Goal: Book appointment/travel/reservation

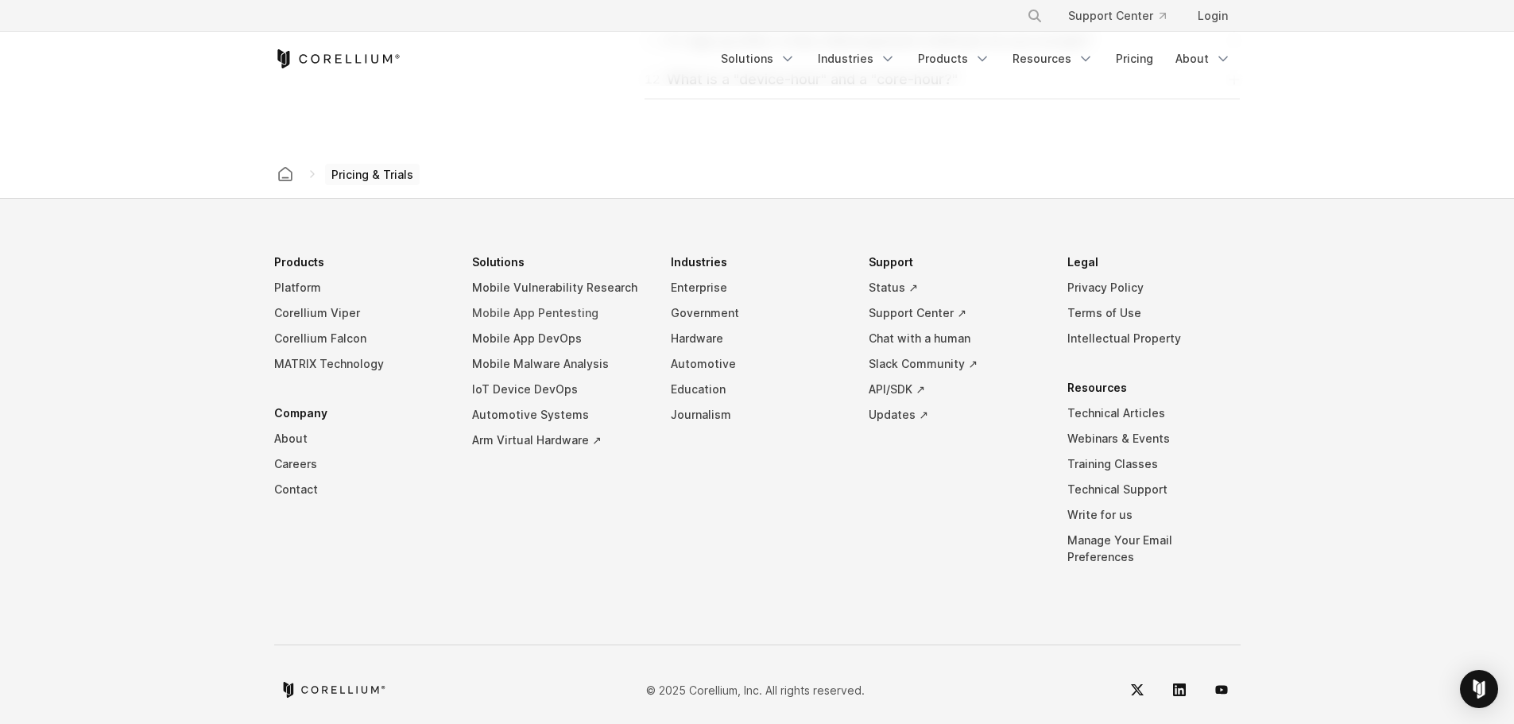
click at [569, 312] on link "Mobile App Pentesting" at bounding box center [558, 312] width 173 height 25
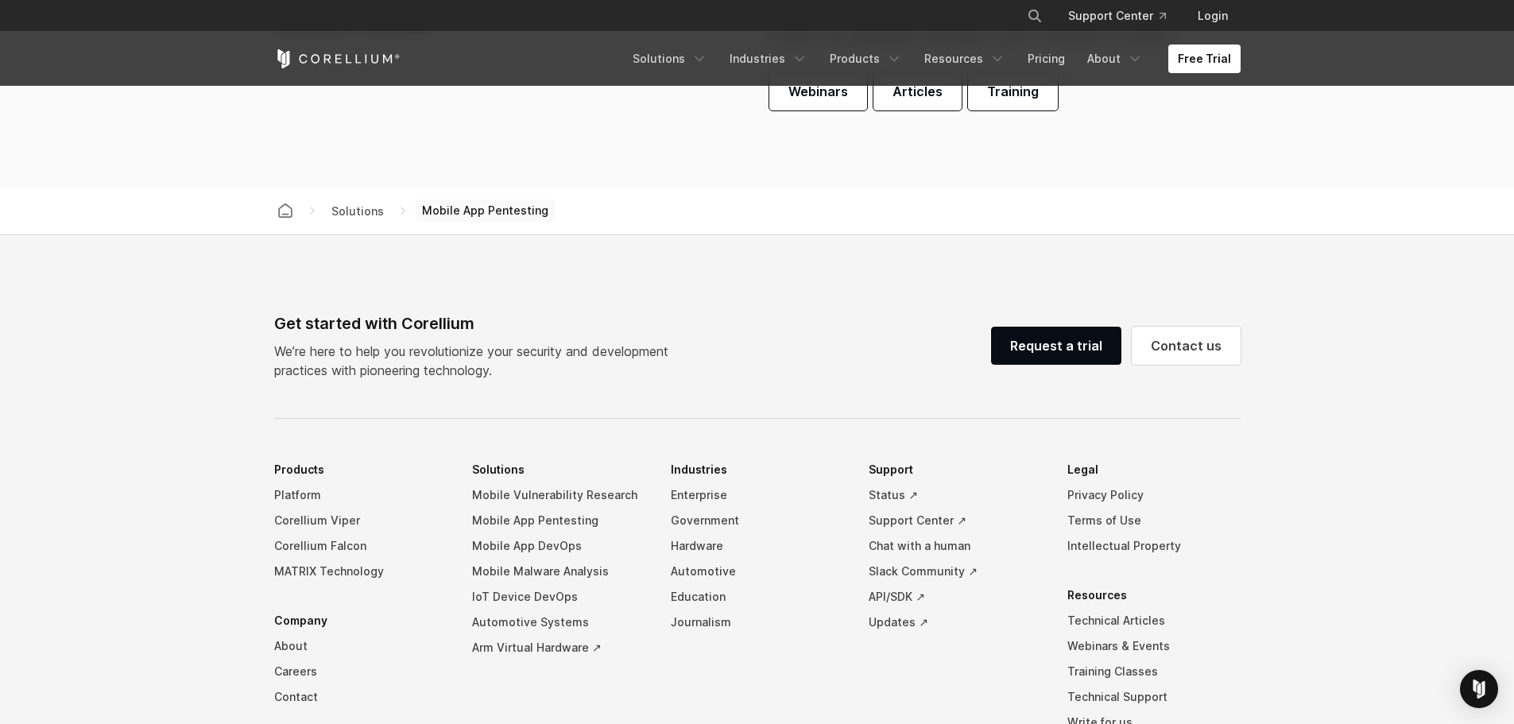
scroll to position [4927, 0]
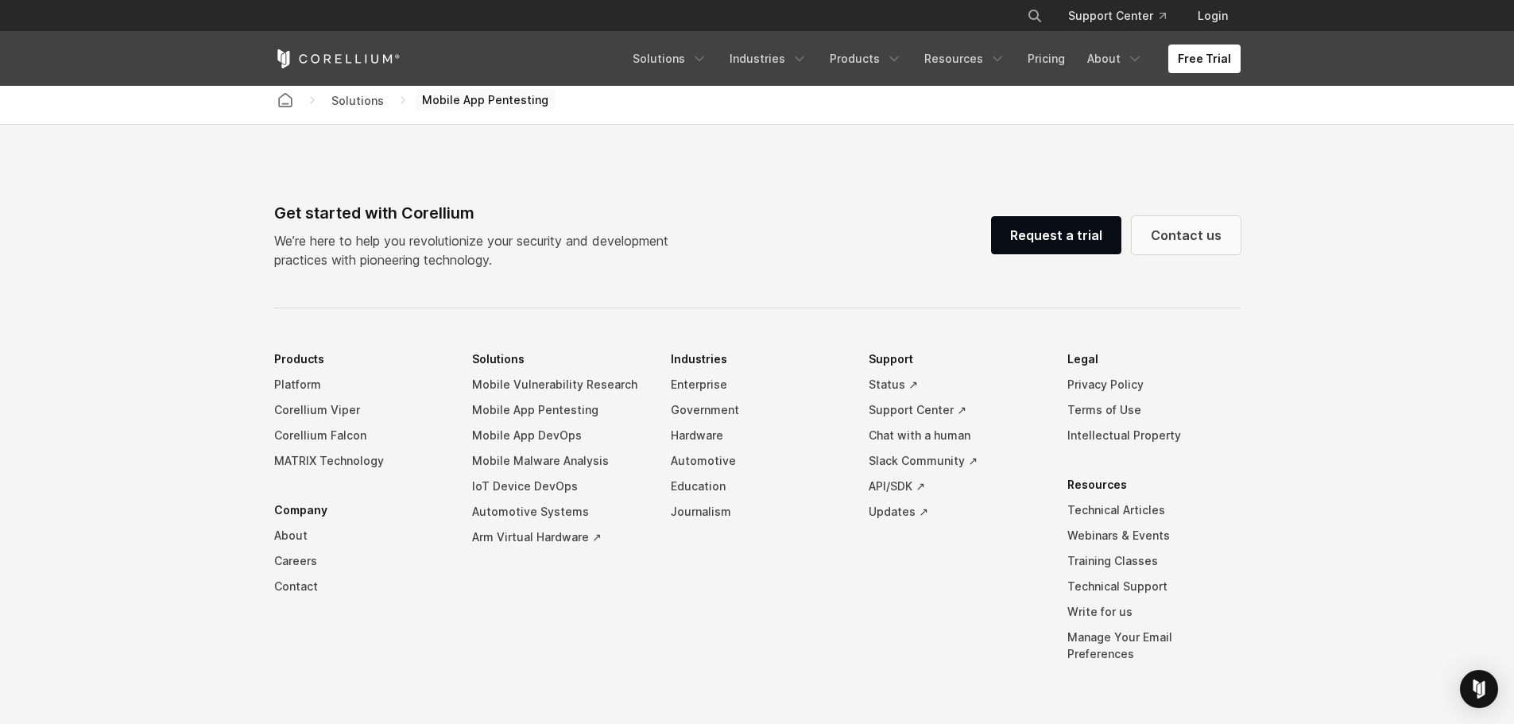
click at [1206, 225] on link "Contact us" at bounding box center [1186, 235] width 109 height 38
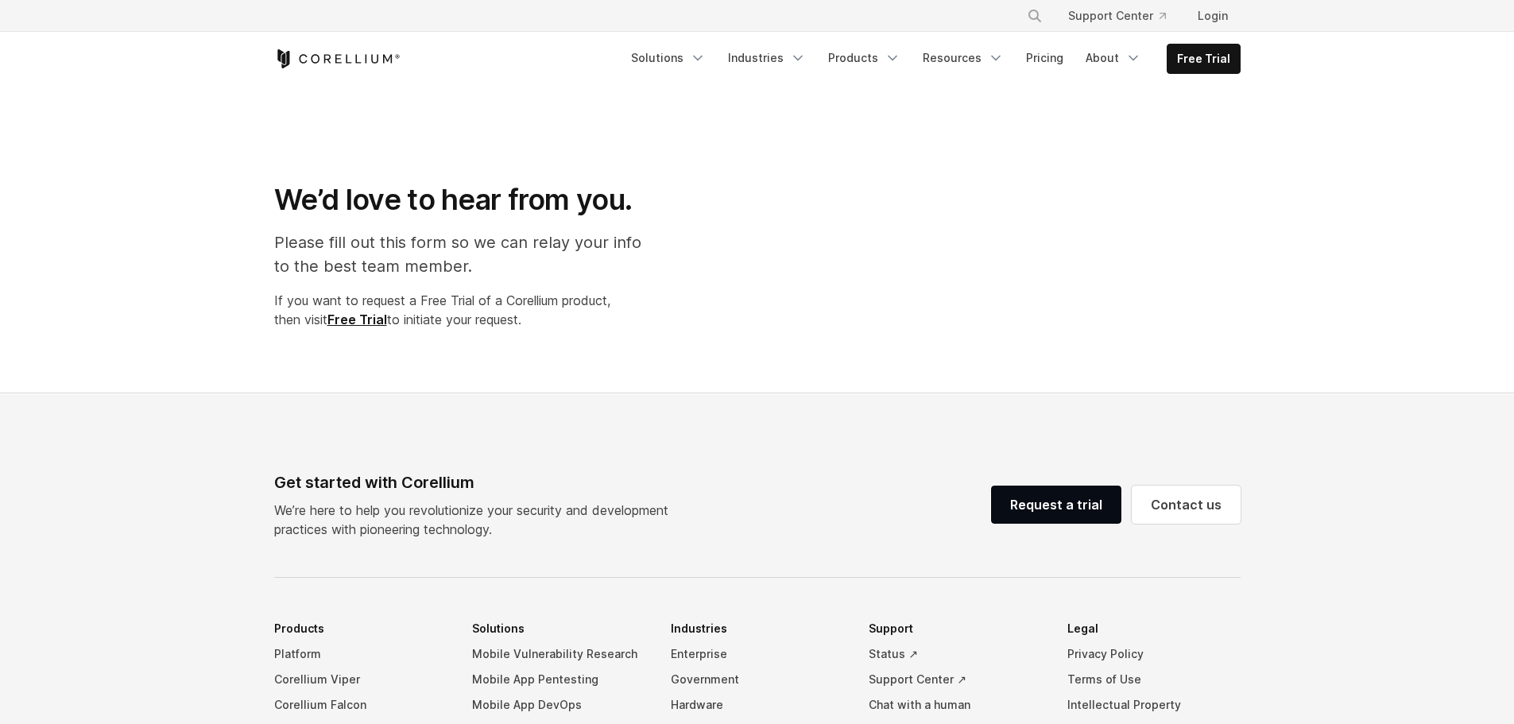
select select "**"
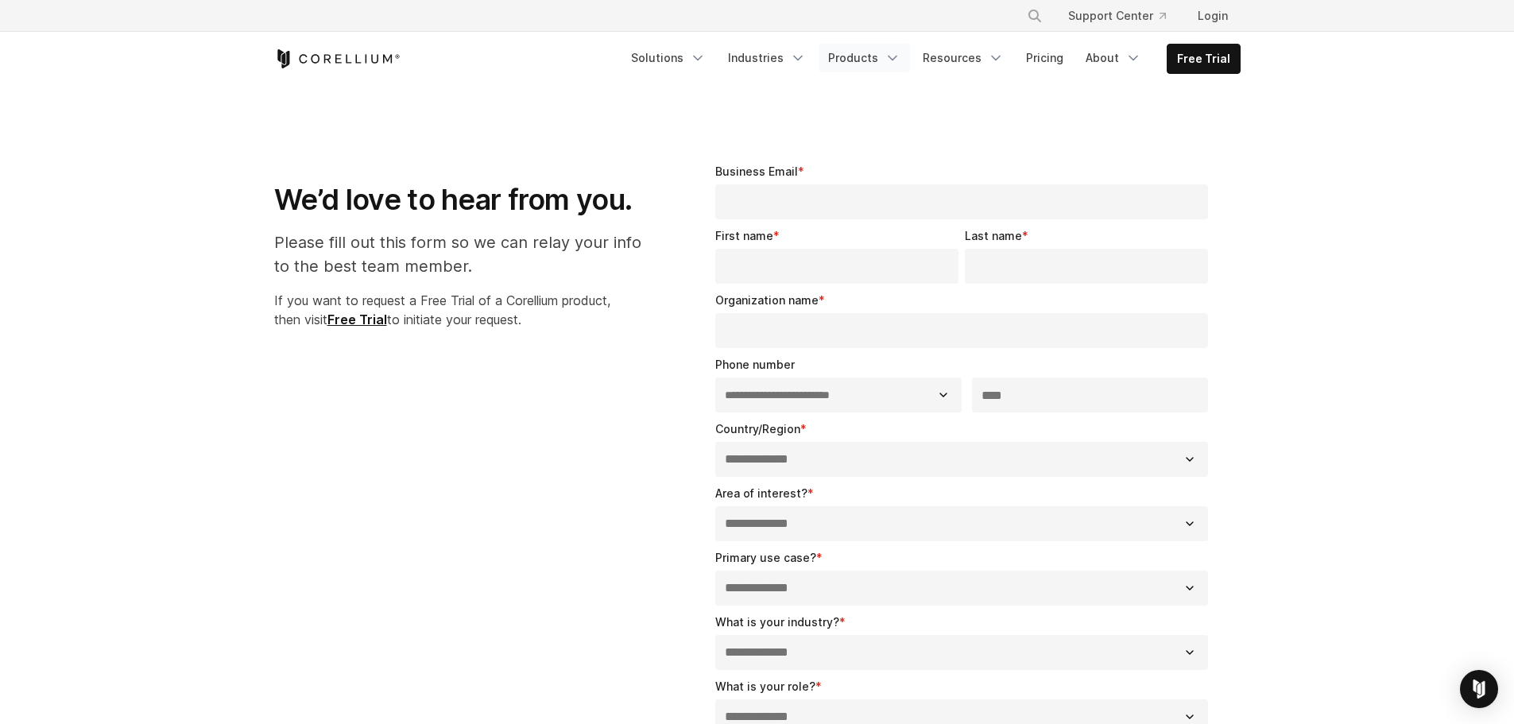
click at [896, 61] on icon "Navigation Menu" at bounding box center [893, 58] width 16 height 16
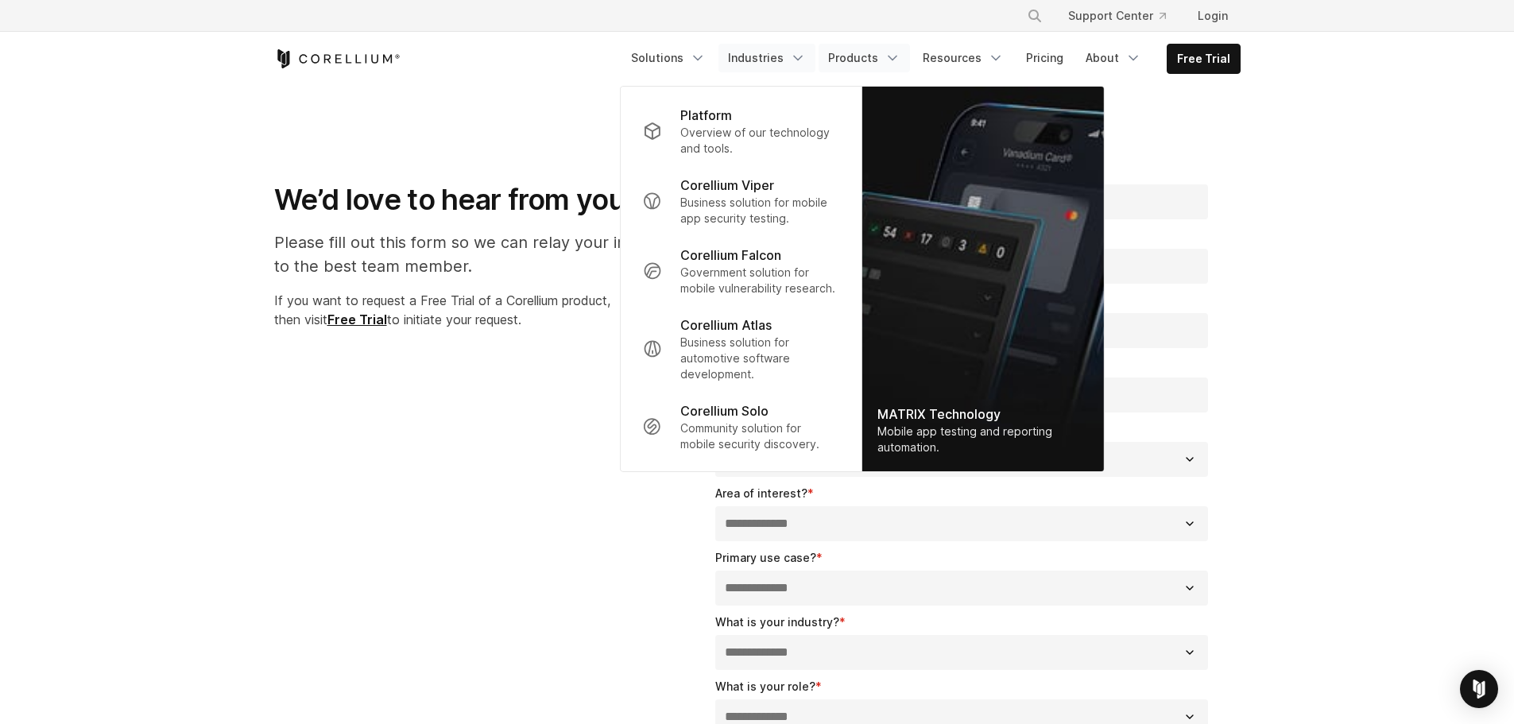
click at [815, 65] on link "Industries" at bounding box center [766, 58] width 97 height 29
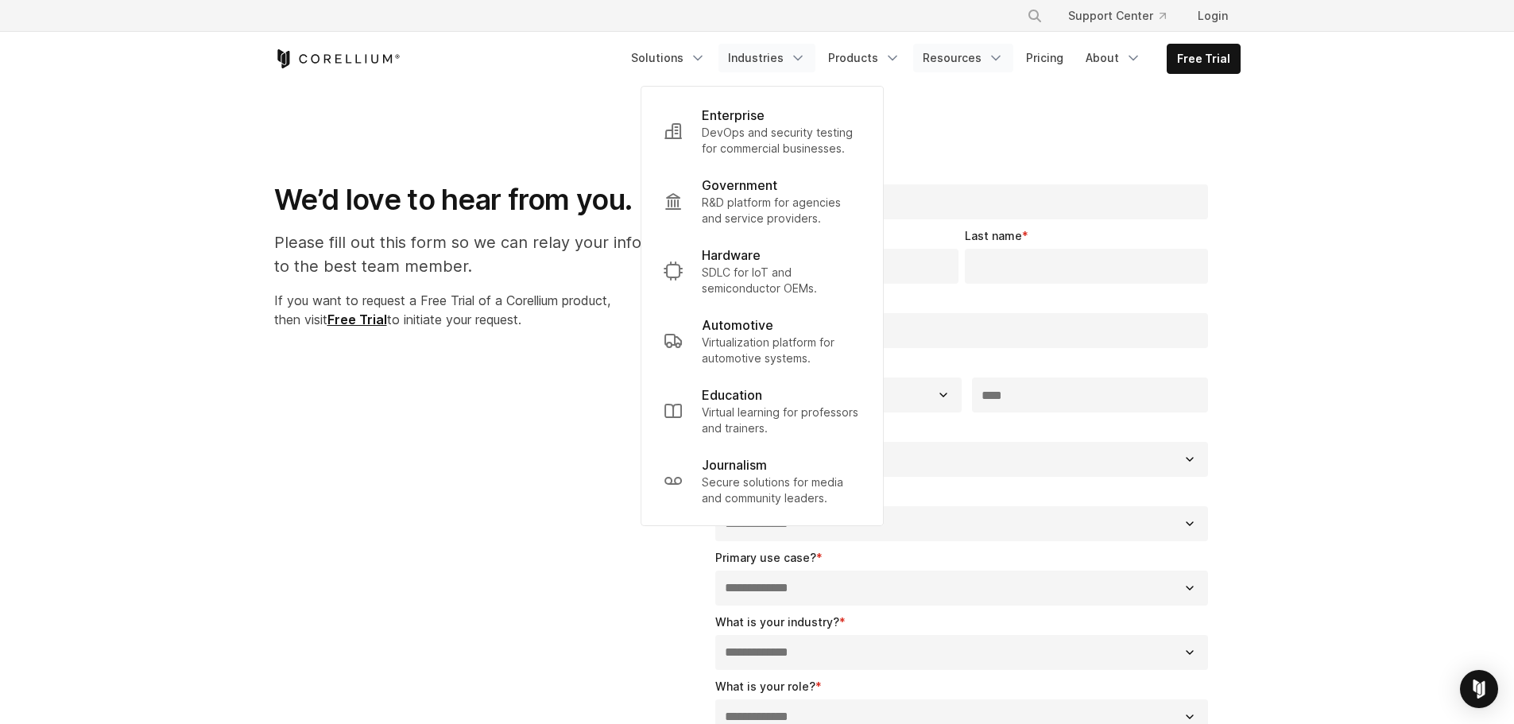
click at [939, 51] on link "Resources" at bounding box center [963, 58] width 100 height 29
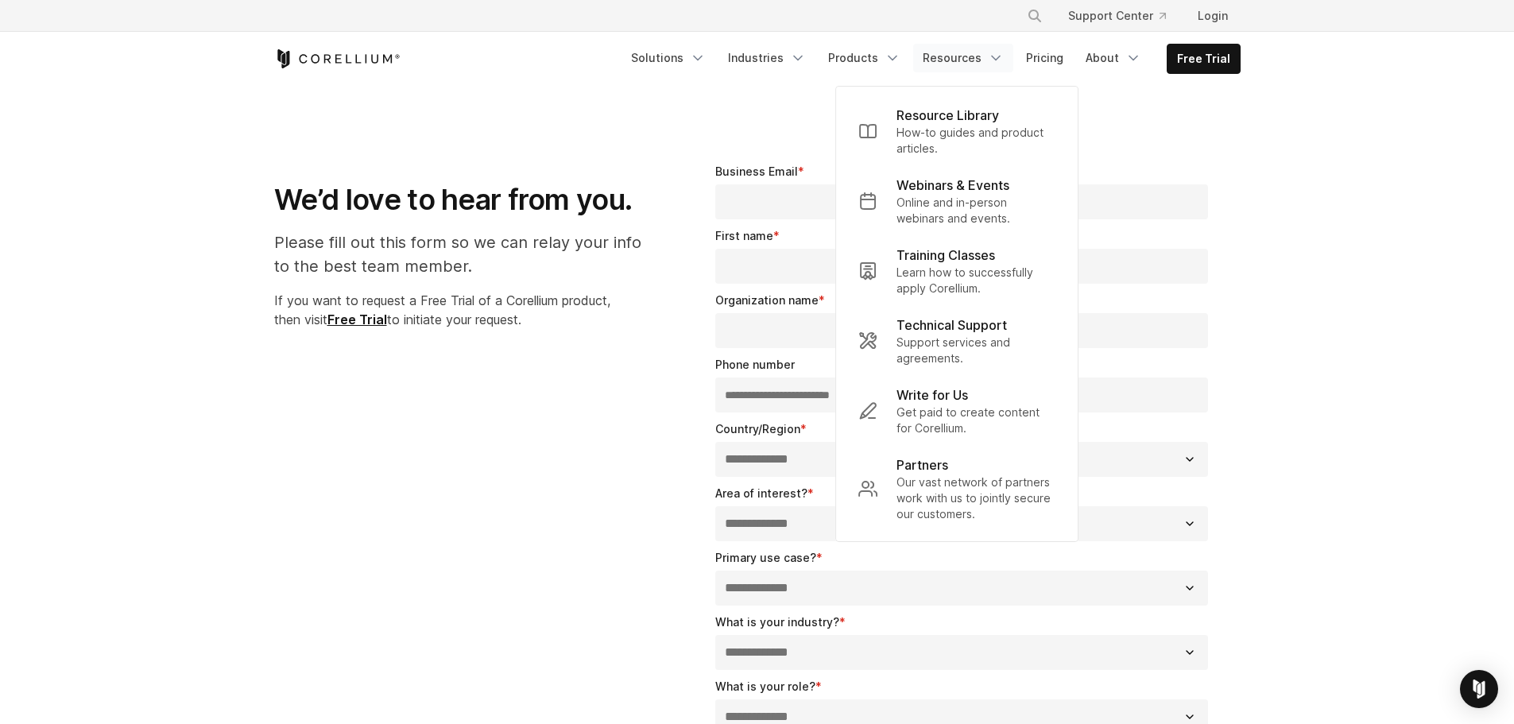
click at [922, 60] on link "Resources" at bounding box center [963, 58] width 100 height 29
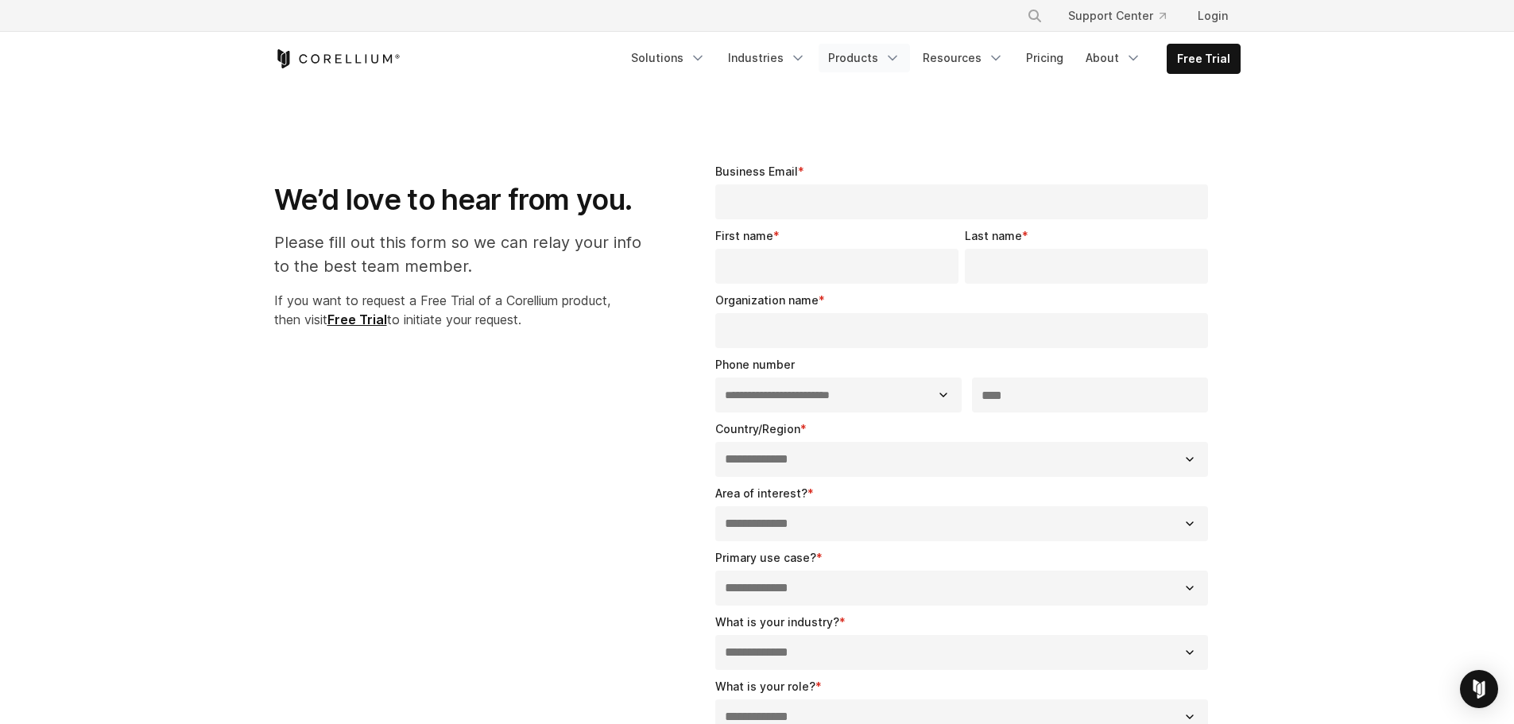
click at [900, 64] on icon "Navigation Menu" at bounding box center [893, 58] width 16 height 16
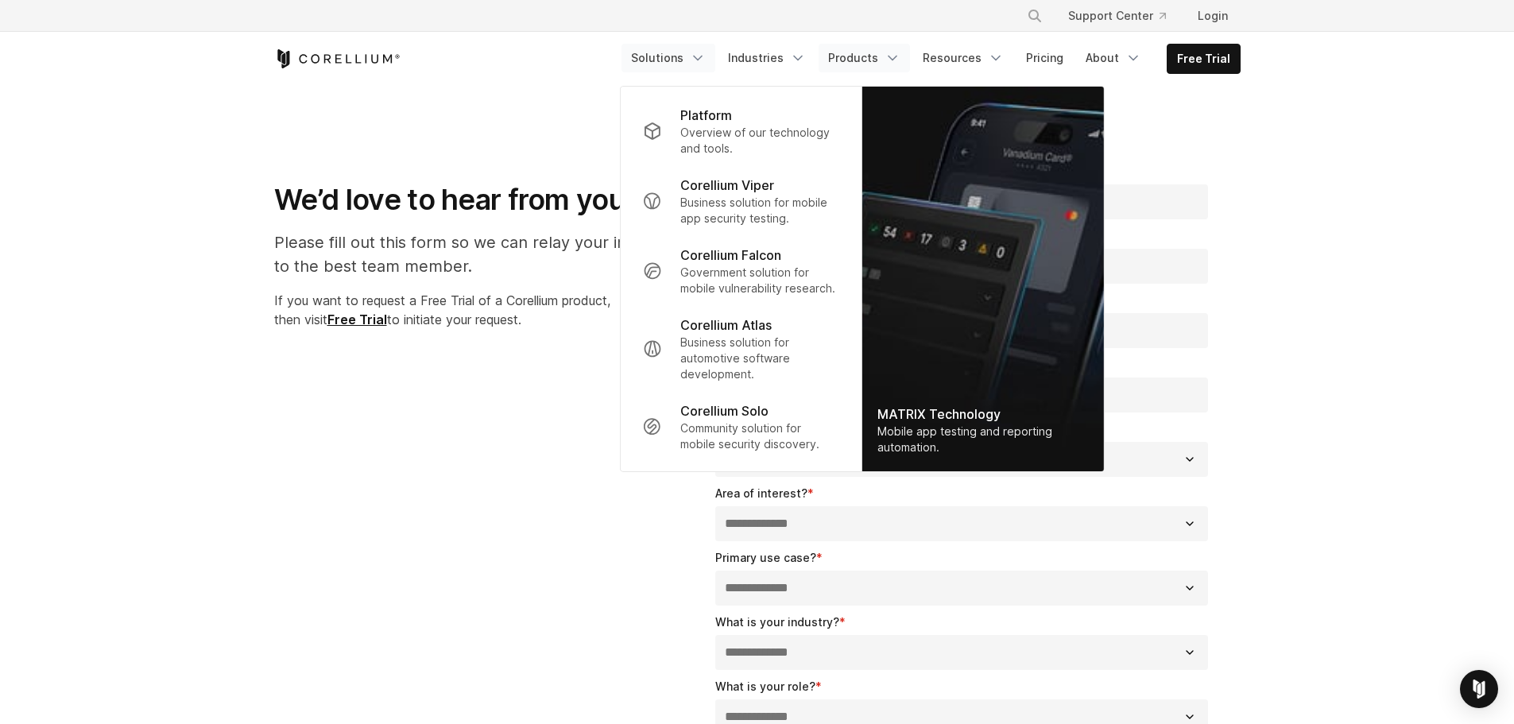
click at [689, 54] on link "Solutions" at bounding box center [668, 58] width 94 height 29
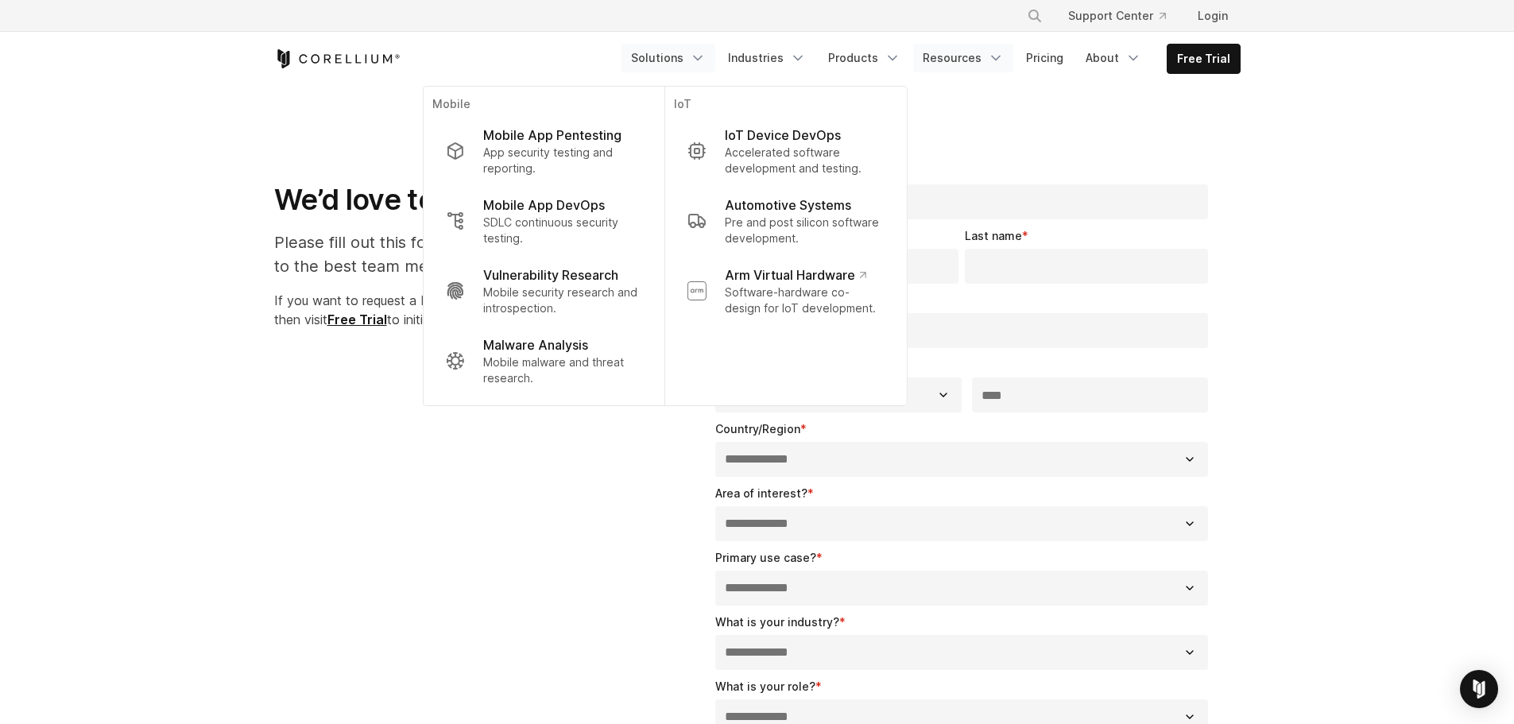
click at [954, 55] on link "Resources" at bounding box center [963, 58] width 100 height 29
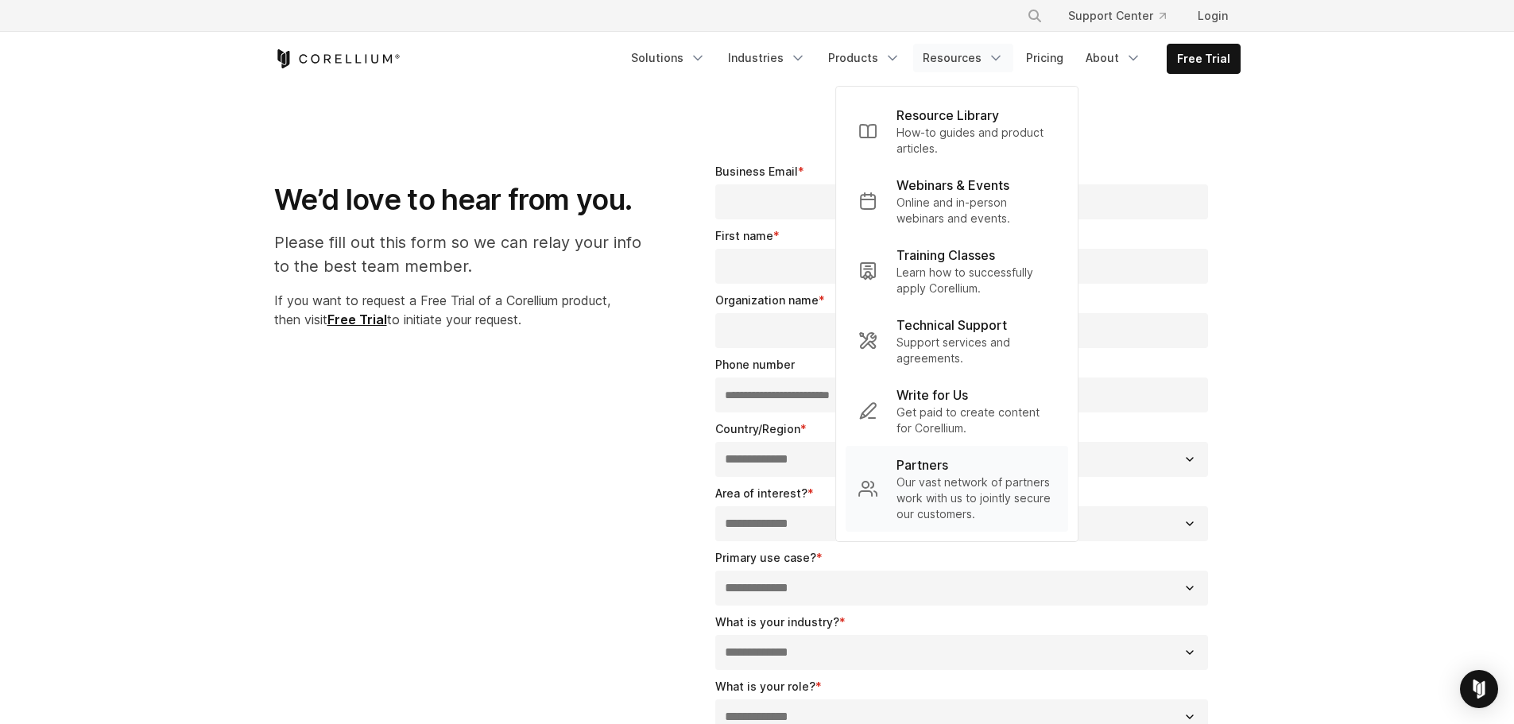
click at [940, 463] on p "Partners" at bounding box center [922, 464] width 52 height 19
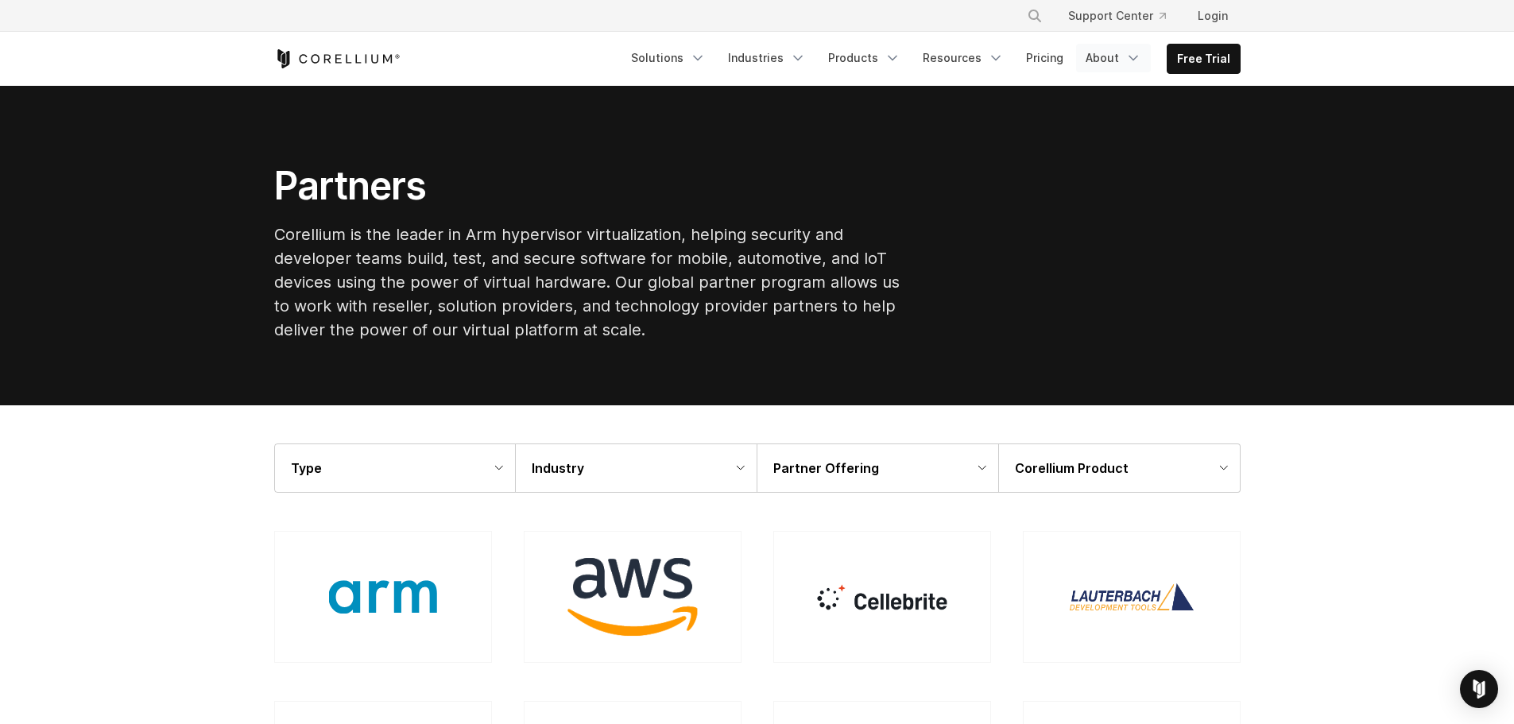
click at [1145, 65] on link "About" at bounding box center [1113, 58] width 75 height 29
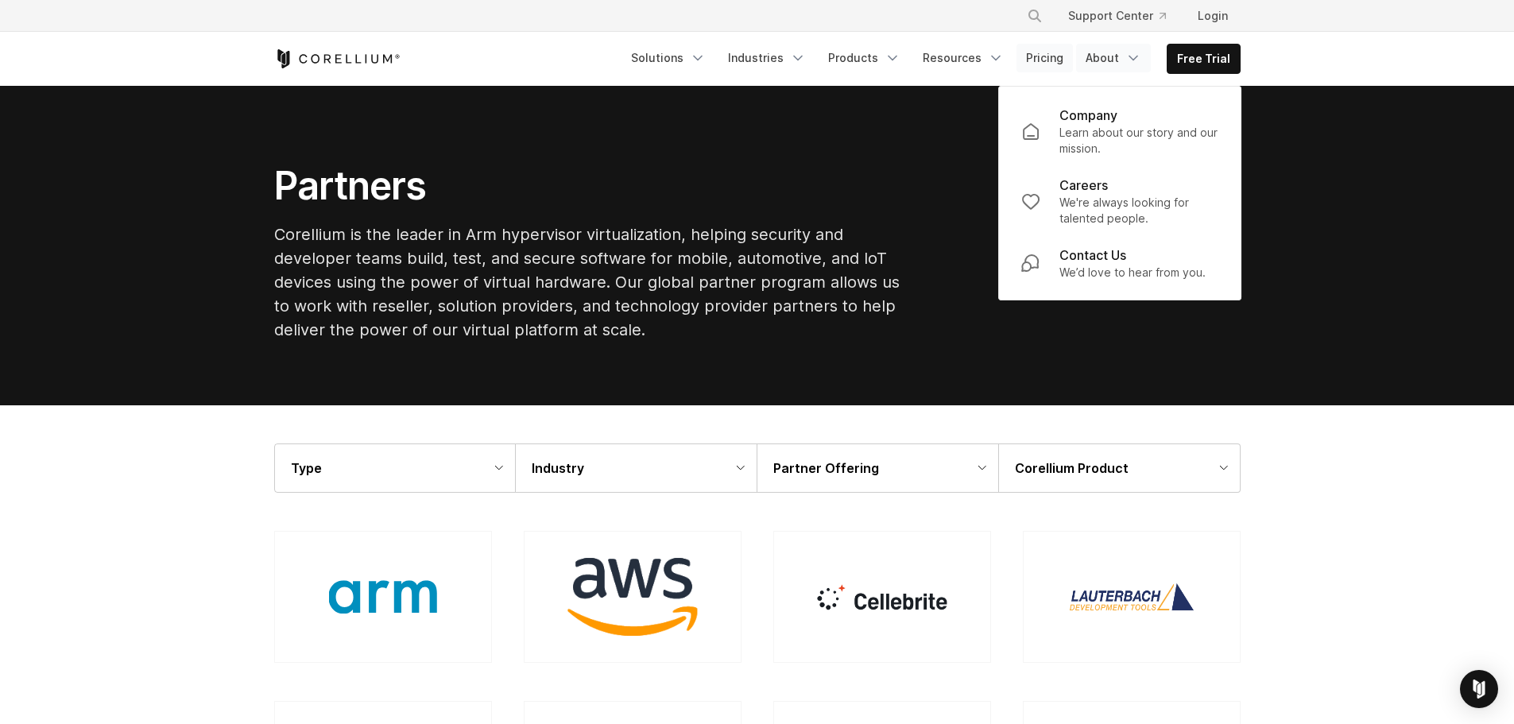
click at [1046, 68] on link "Pricing" at bounding box center [1044, 58] width 56 height 29
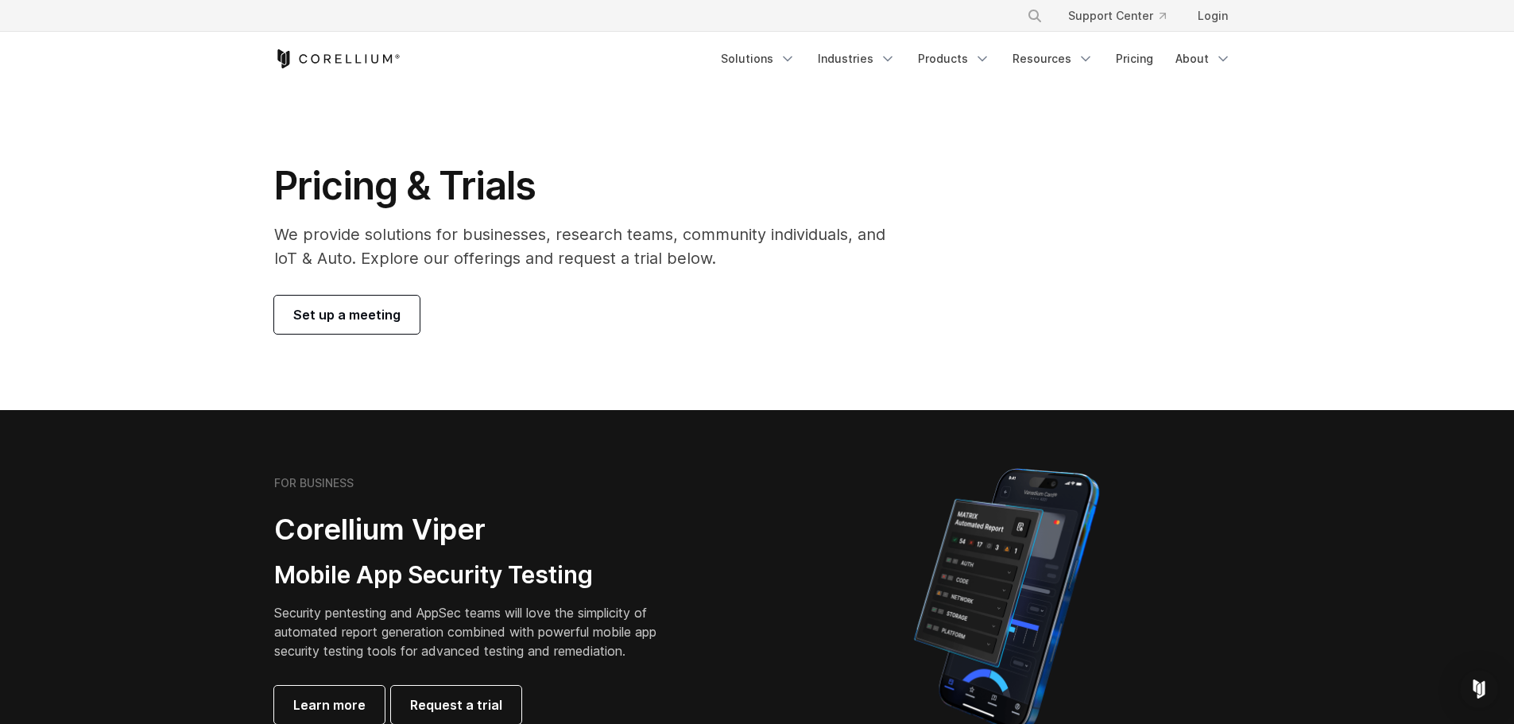
click at [364, 319] on span "Set up a meeting" at bounding box center [346, 314] width 107 height 19
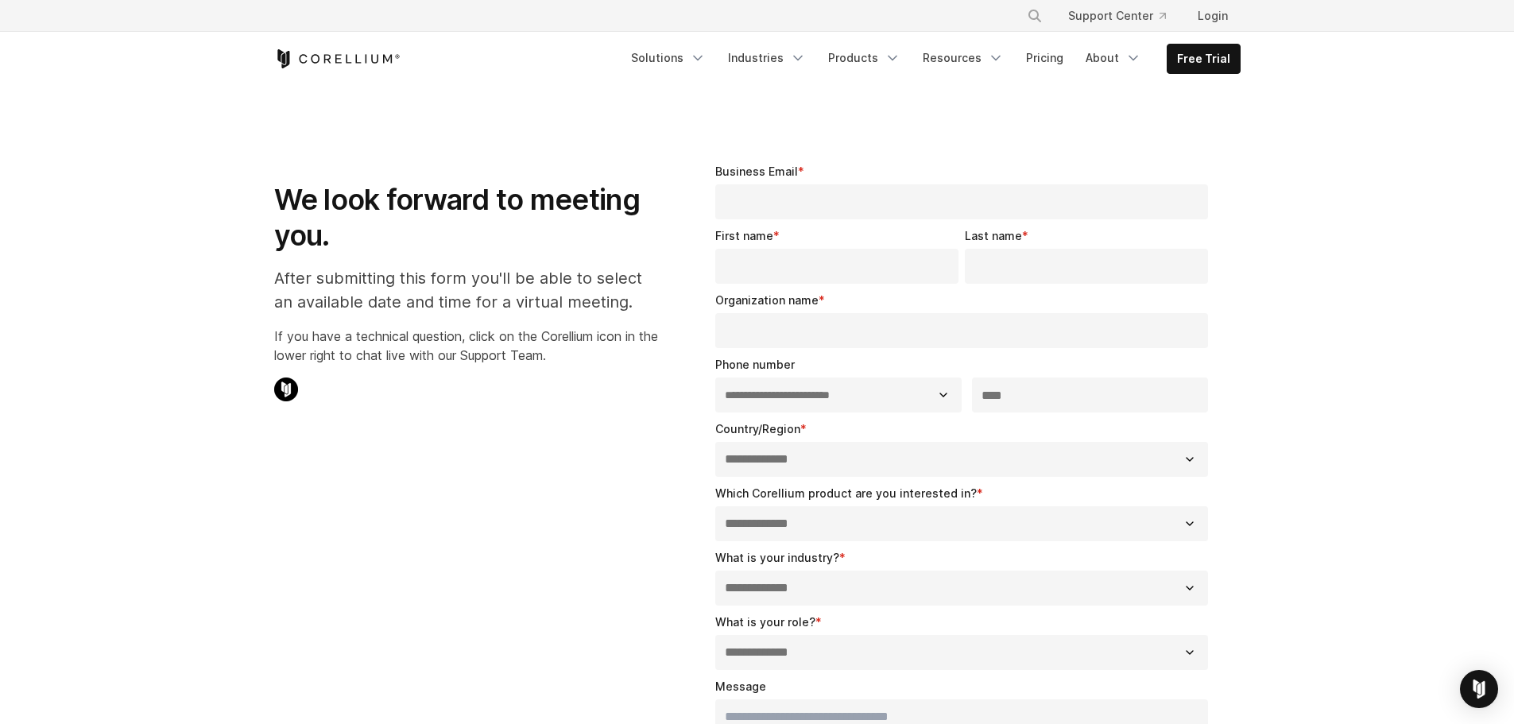
select select "**"
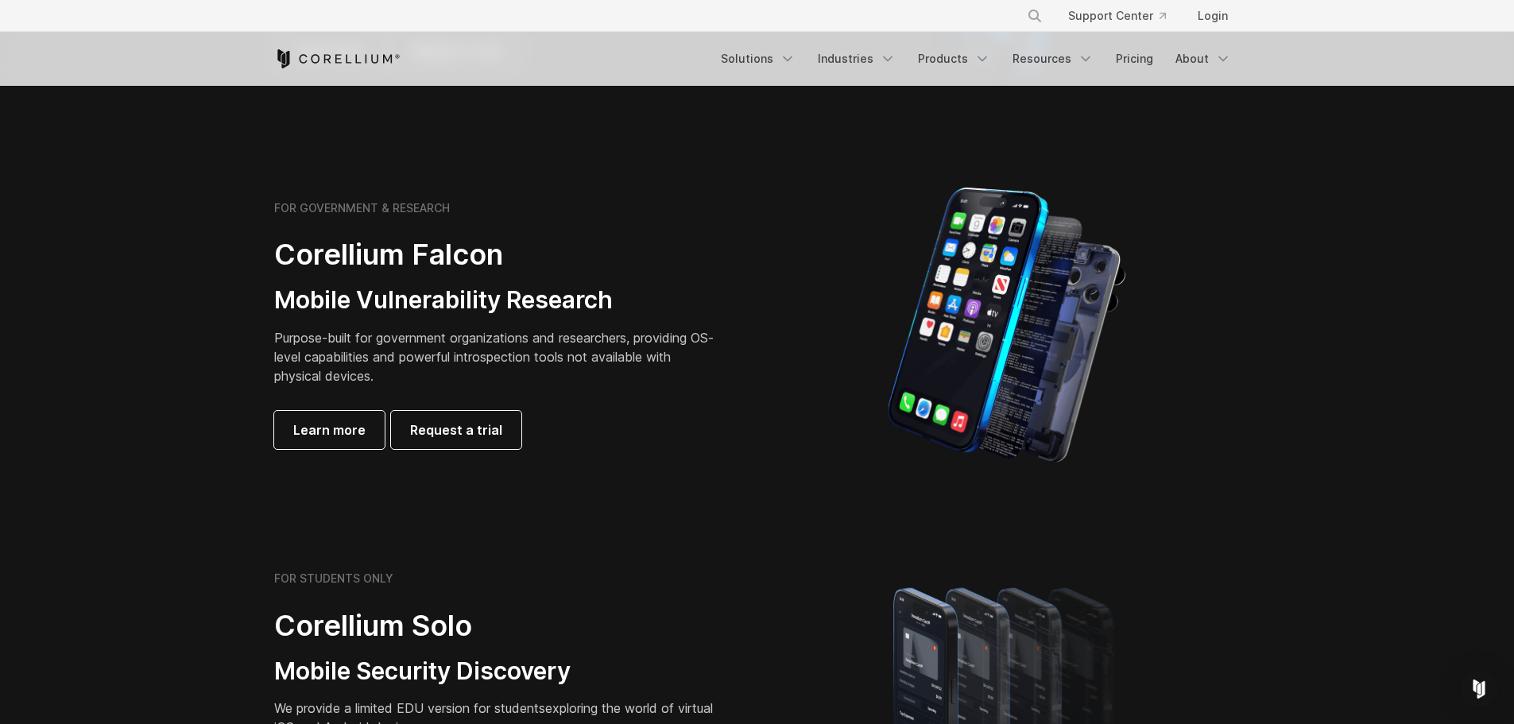
scroll to position [636, 0]
